Goal: Task Accomplishment & Management: Manage account settings

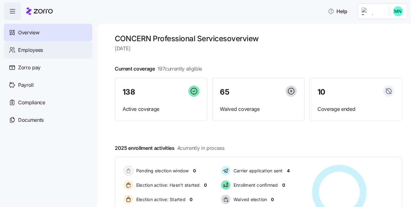
click at [34, 52] on span "Employees" at bounding box center [30, 50] width 25 height 8
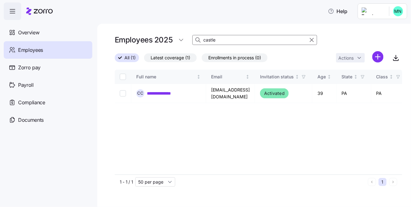
click at [224, 40] on input "castle" at bounding box center [254, 40] width 125 height 10
type input "c"
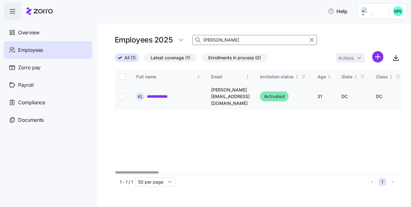
type input "[PERSON_NAME]"
click at [163, 93] on link "**********" at bounding box center [161, 96] width 28 height 6
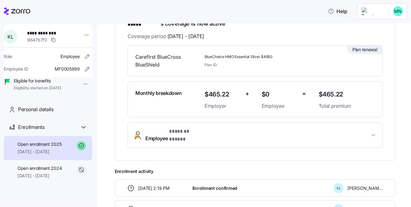
scroll to position [107, 0]
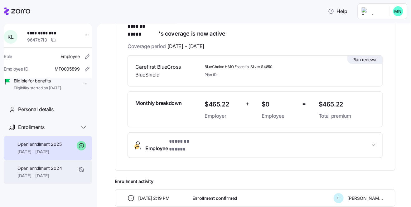
click at [43, 171] on span "Open enrollment 2024" at bounding box center [39, 168] width 44 height 6
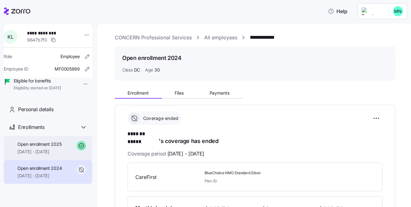
click at [52, 147] on span "Open enrollment 2025" at bounding box center [39, 144] width 44 height 6
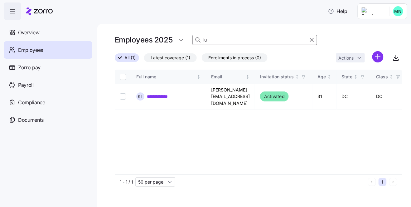
type input "l"
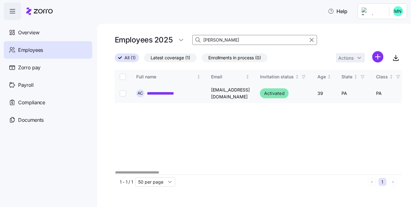
type input "[PERSON_NAME]"
click at [156, 91] on link "**********" at bounding box center [165, 93] width 36 height 6
